Goal: Unclear

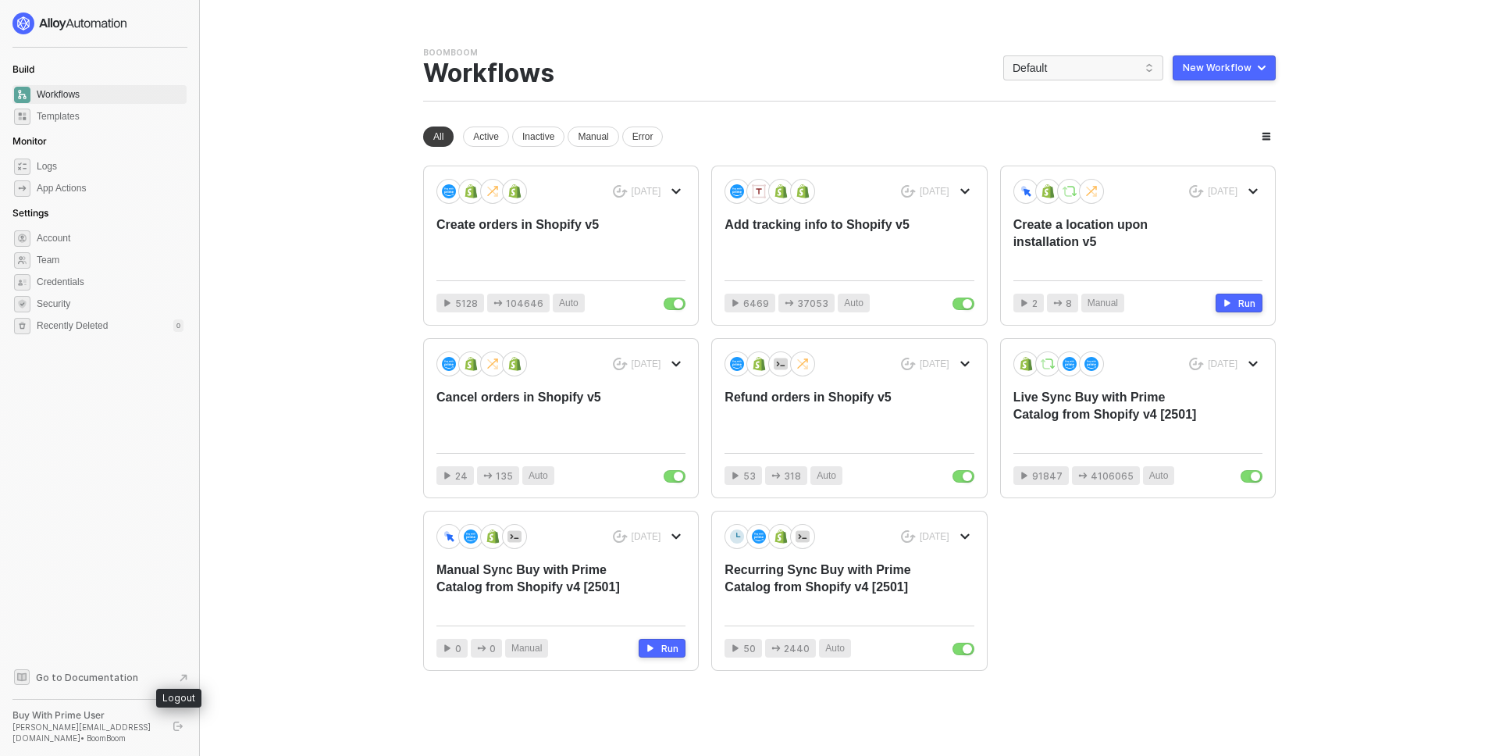
click at [178, 719] on button "button" at bounding box center [178, 726] width 19 height 19
